Goal: Task Accomplishment & Management: Use online tool/utility

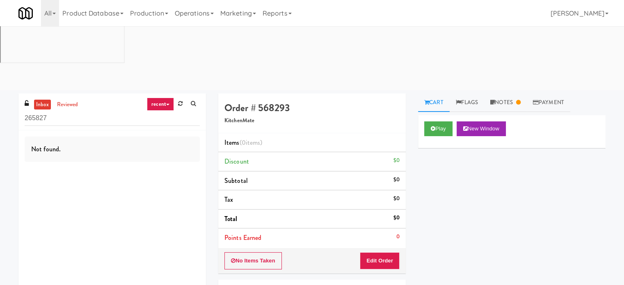
click at [203, 14] on link "Operations" at bounding box center [195, 13] width 46 height 26
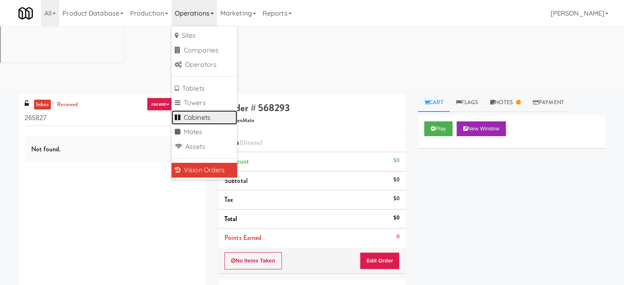
click at [210, 119] on link "Cabinets" at bounding box center [205, 117] width 66 height 15
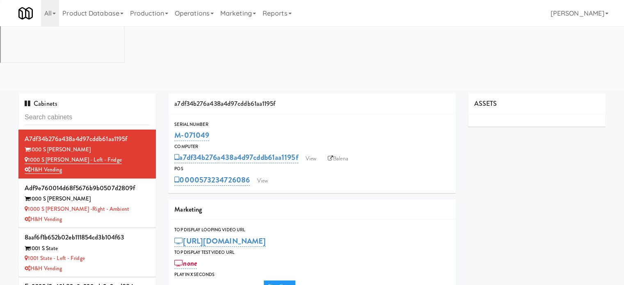
type input "3"
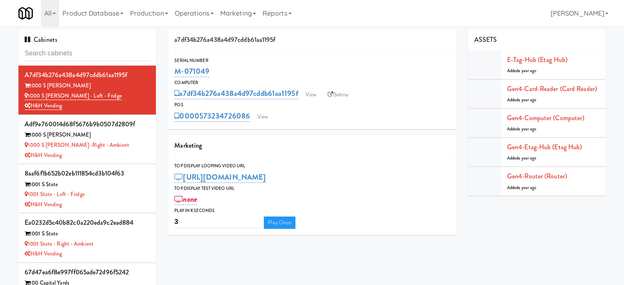
click at [92, 44] on div "Cabinets" at bounding box center [87, 48] width 138 height 36
